Goal: Transaction & Acquisition: Purchase product/service

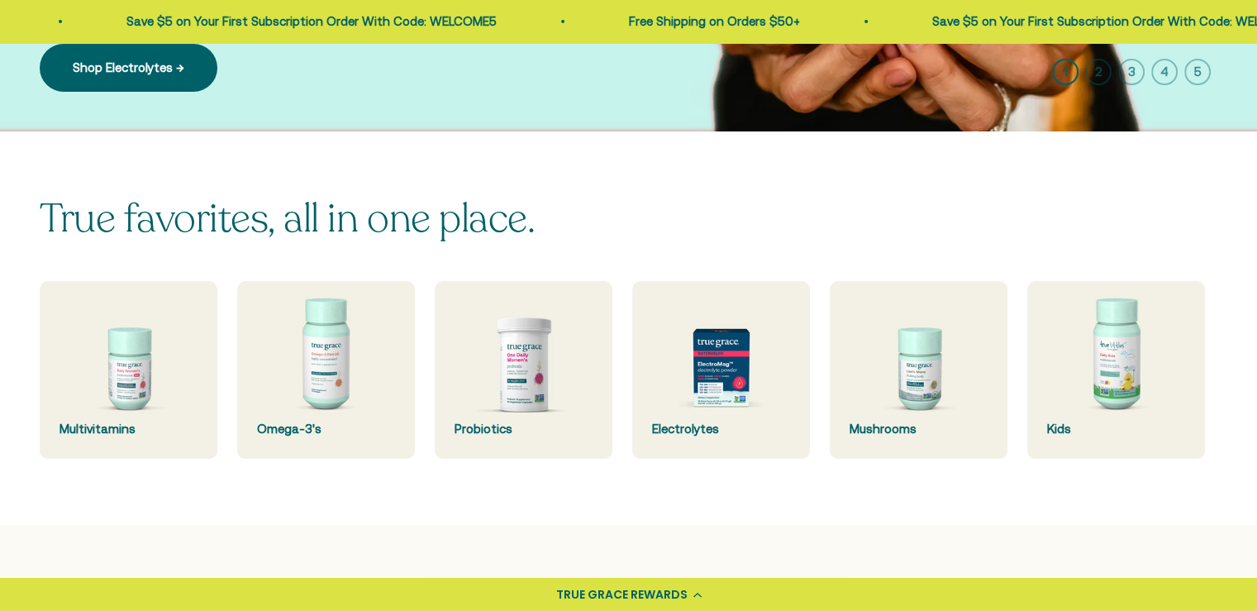
scroll to position [413, 0]
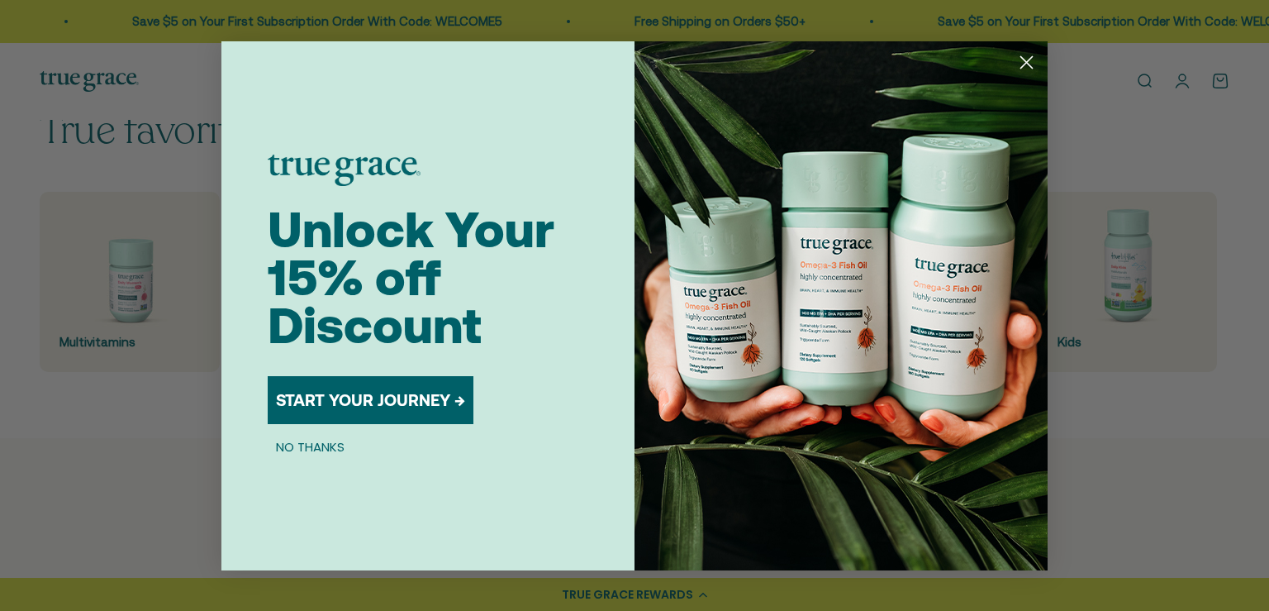
click at [1025, 63] on icon "Close dialog" at bounding box center [1027, 62] width 12 height 12
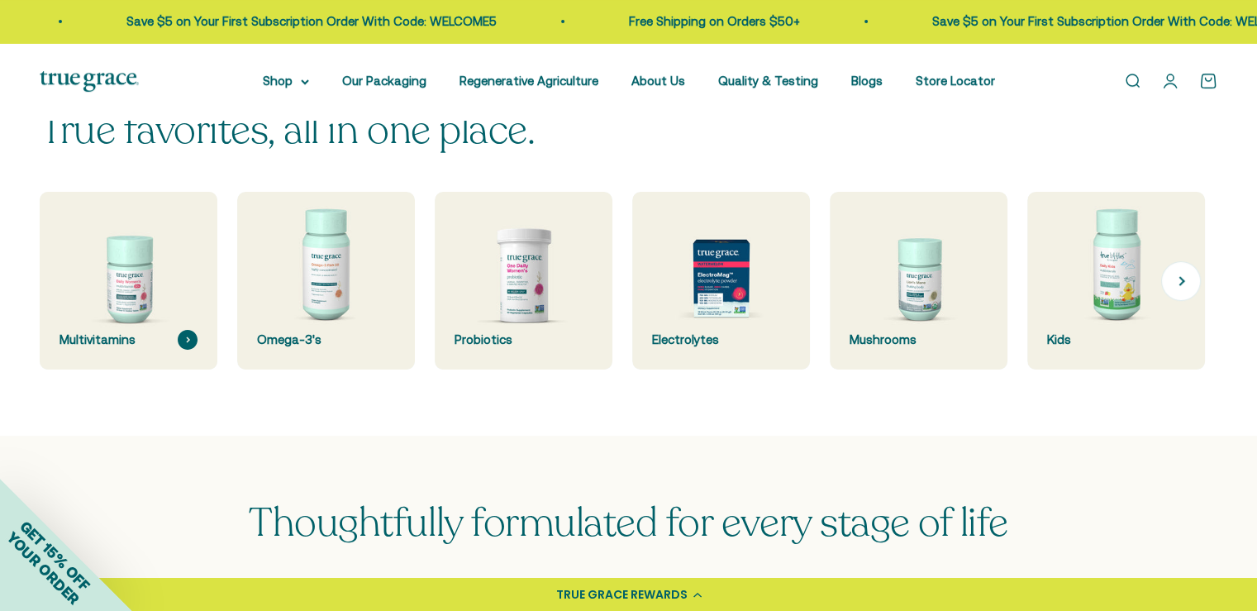
click at [123, 288] on img at bounding box center [129, 281] width 188 height 188
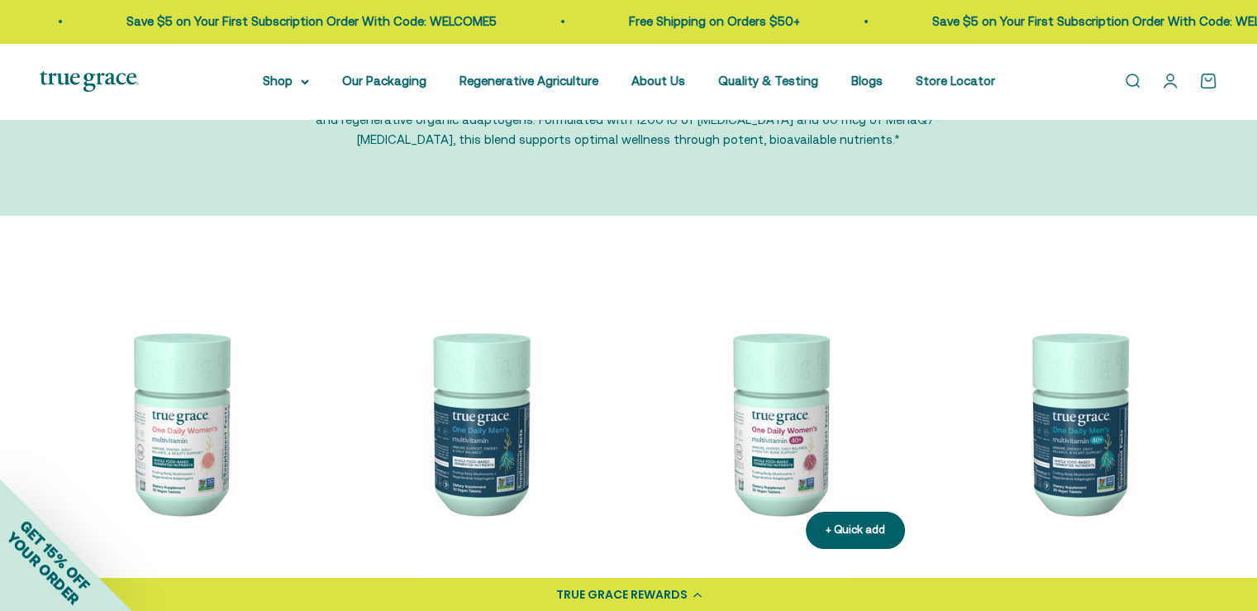
click at [799, 430] on img at bounding box center [778, 421] width 279 height 279
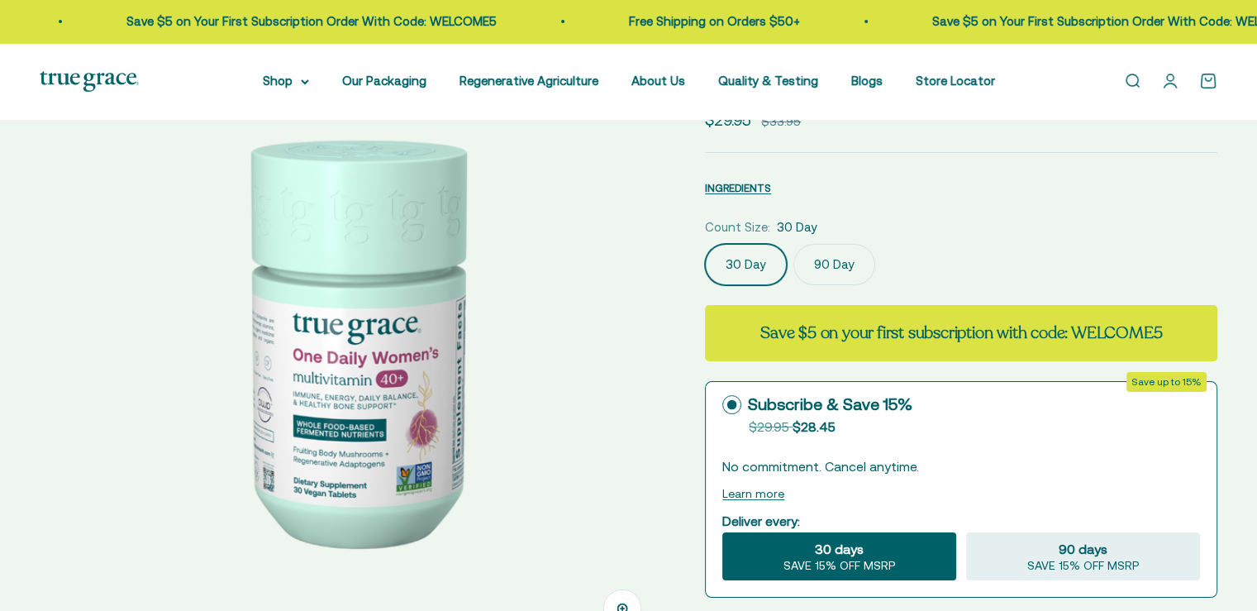
scroll to position [165, 0]
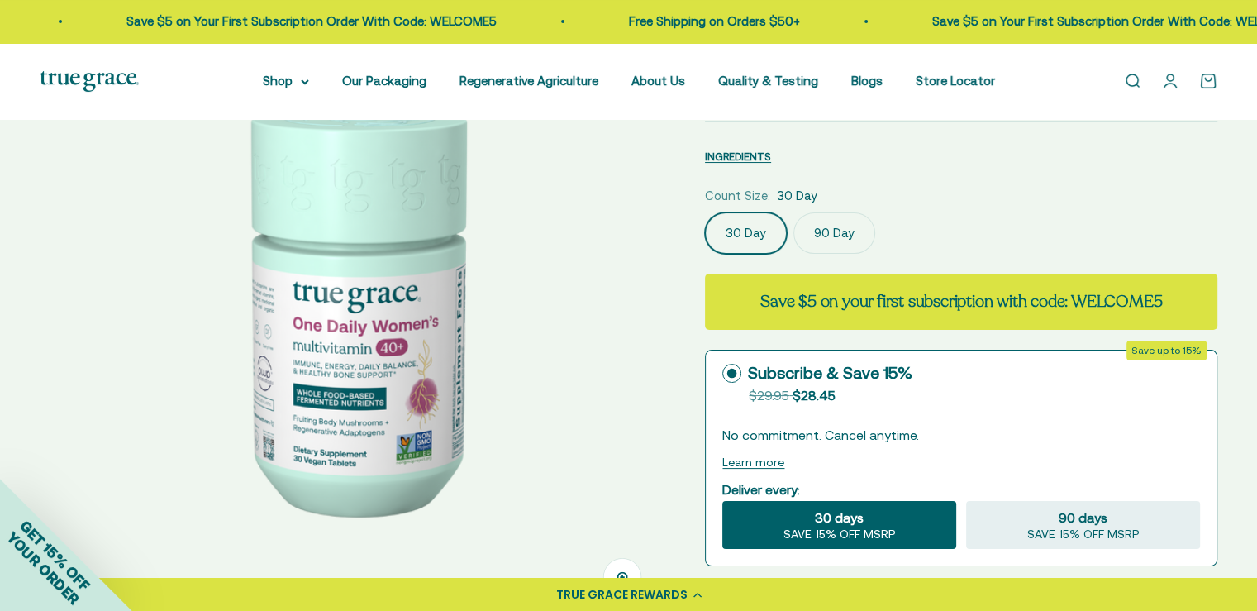
select select "3"
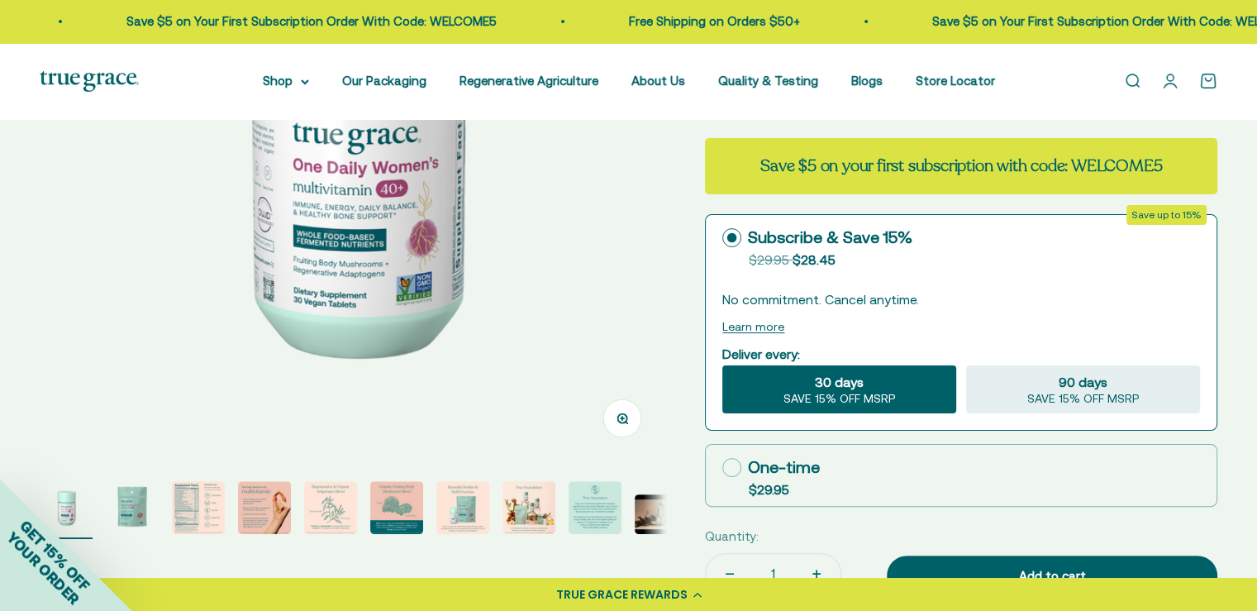
scroll to position [330, 0]
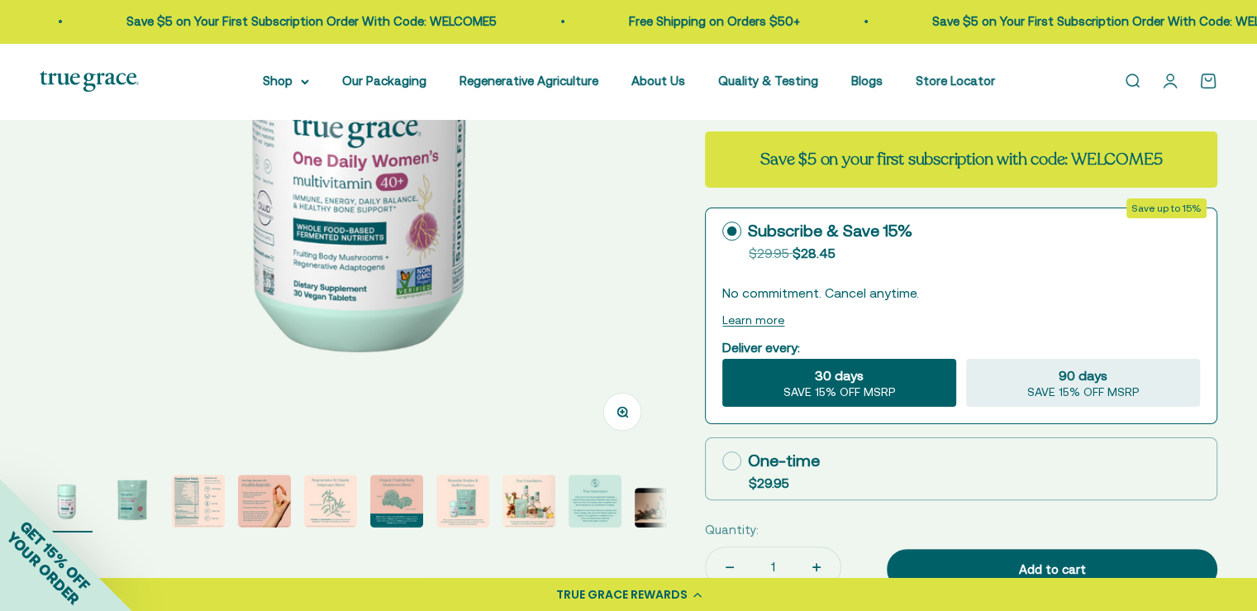
click at [206, 501] on img "Go to item 3" at bounding box center [198, 500] width 53 height 53
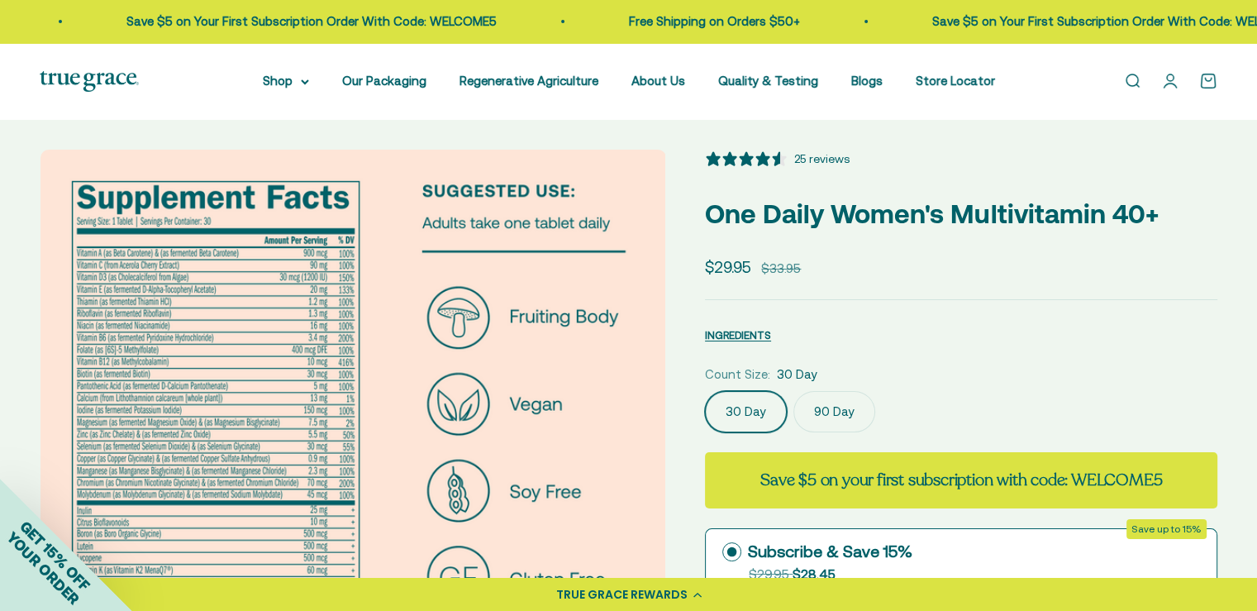
scroll to position [0, 0]
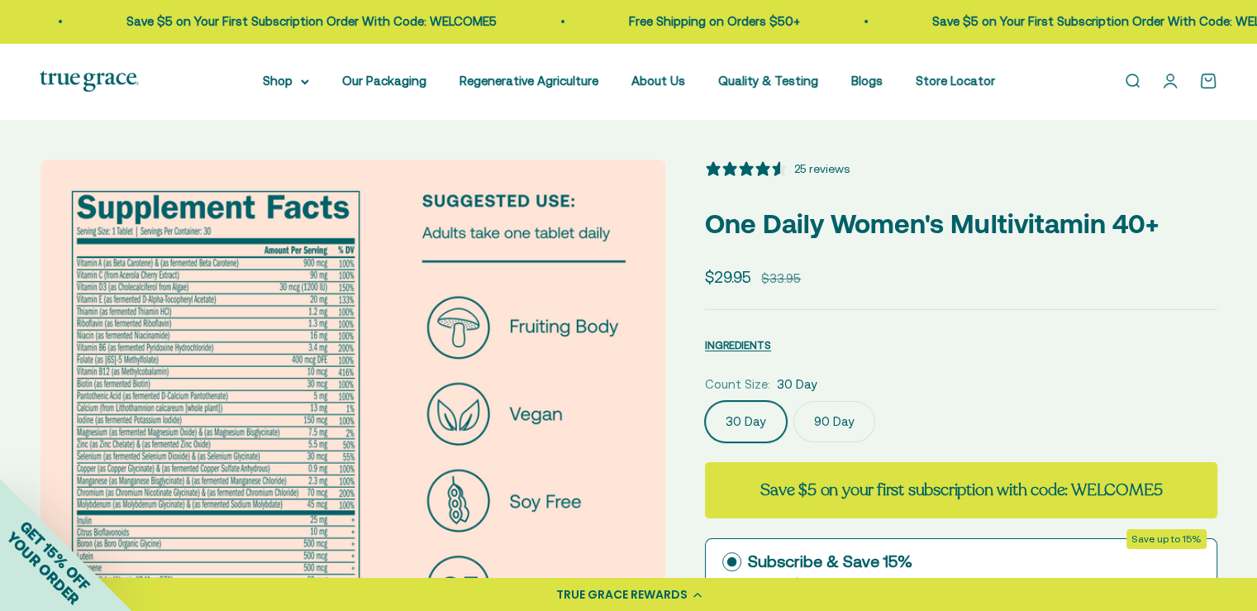
click at [93, 269] on img at bounding box center [352, 471] width 625 height 625
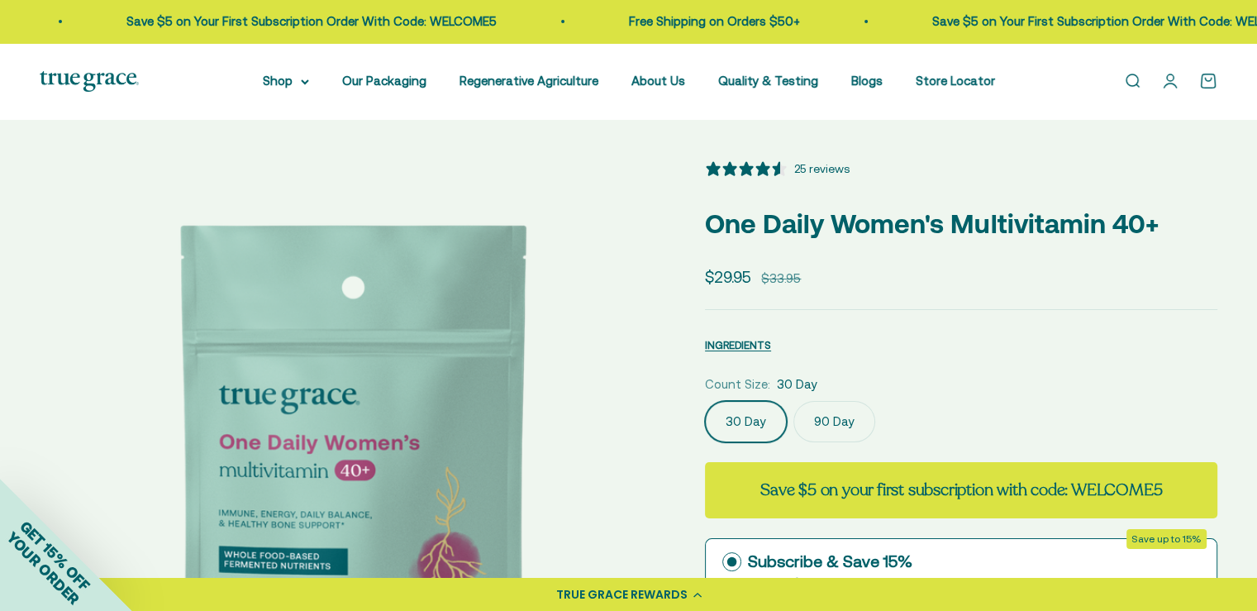
click at [638, 339] on img at bounding box center [352, 471] width 625 height 625
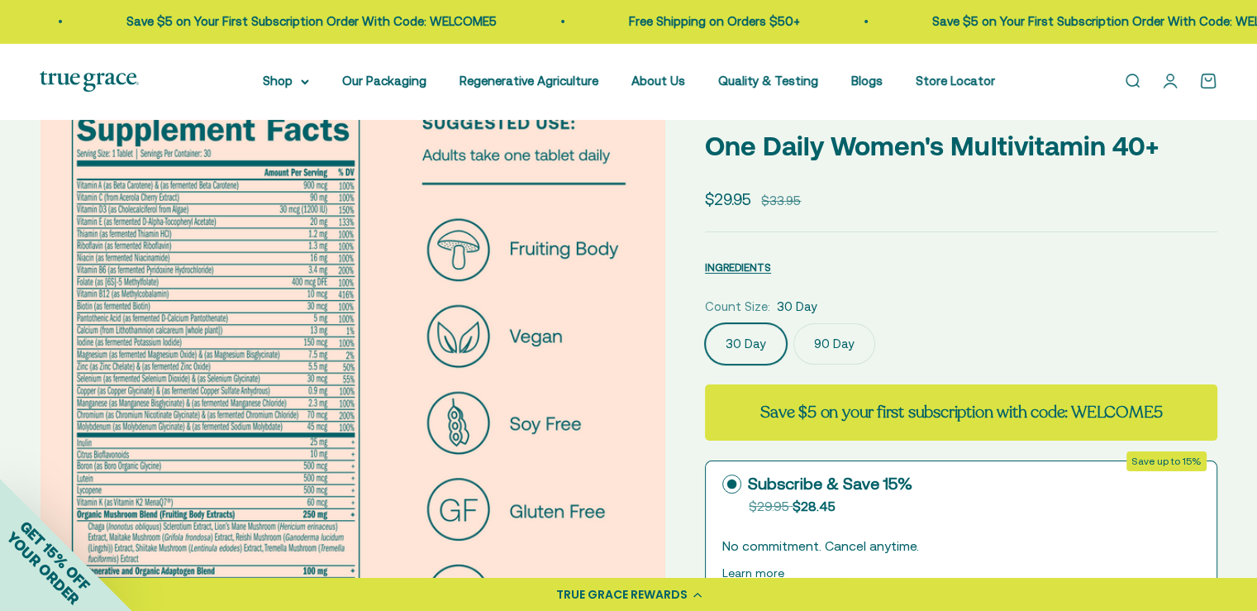
scroll to position [83, 0]
